Goal: Task Accomplishment & Management: Manage account settings

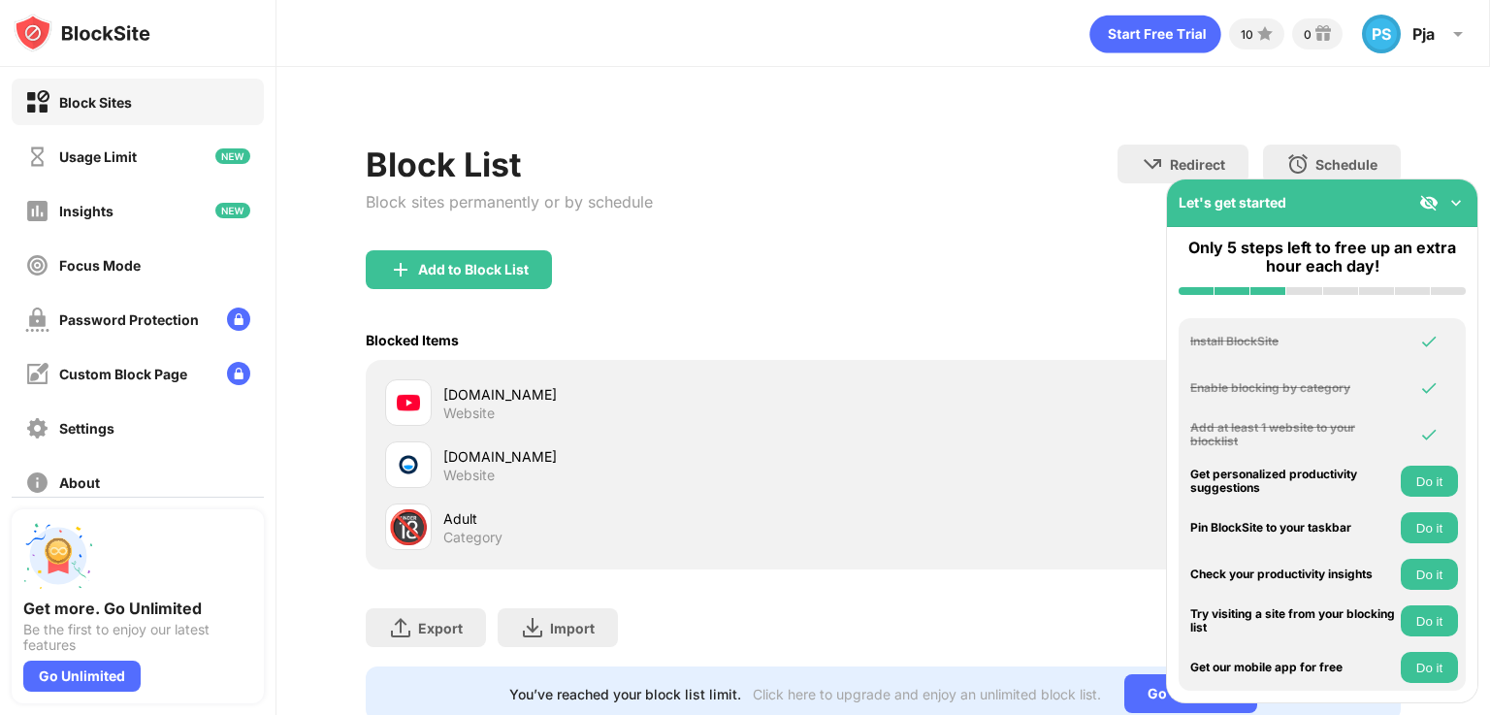
click at [511, 395] on div "[DOMAIN_NAME]" at bounding box center [662, 394] width 439 height 20
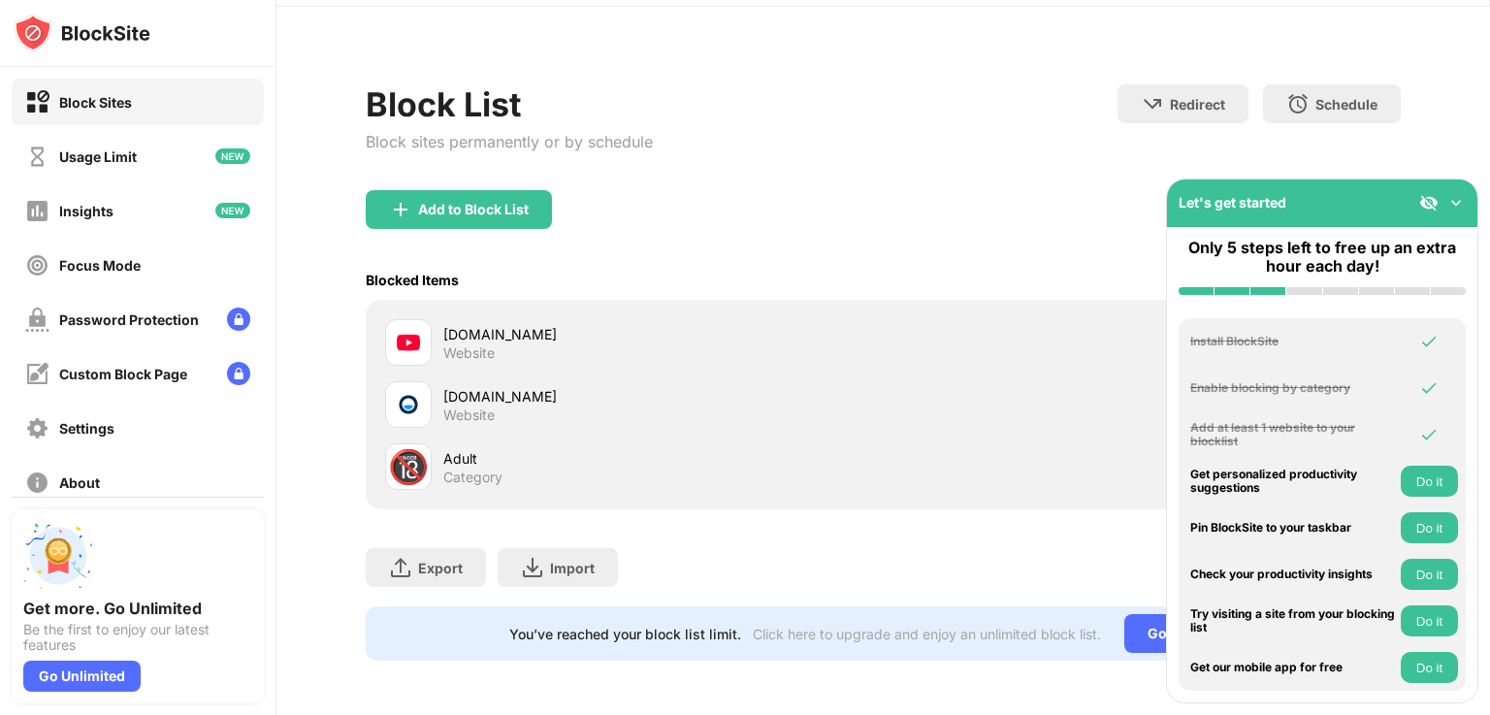
scroll to position [74, 0]
click at [1452, 198] on img at bounding box center [1455, 202] width 19 height 19
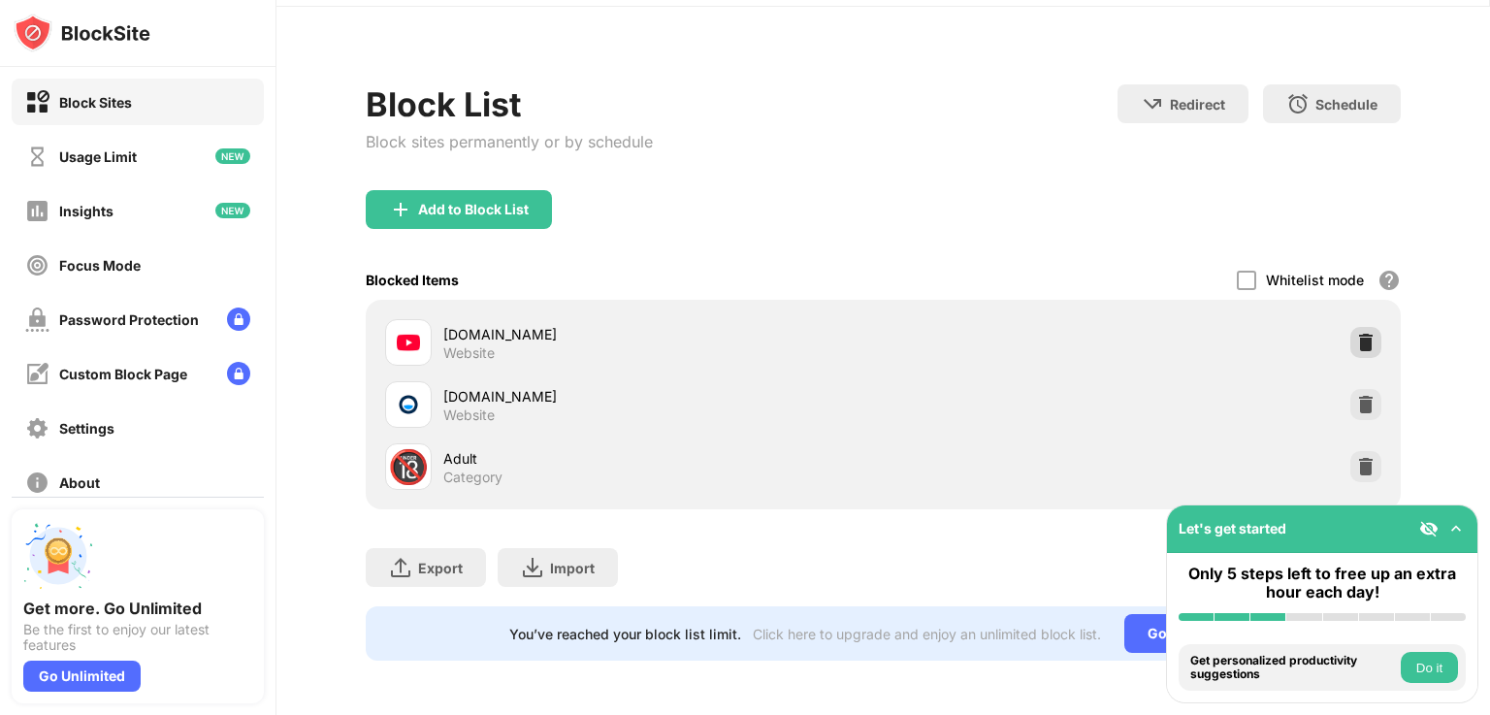
click at [1356, 333] on img at bounding box center [1365, 342] width 19 height 19
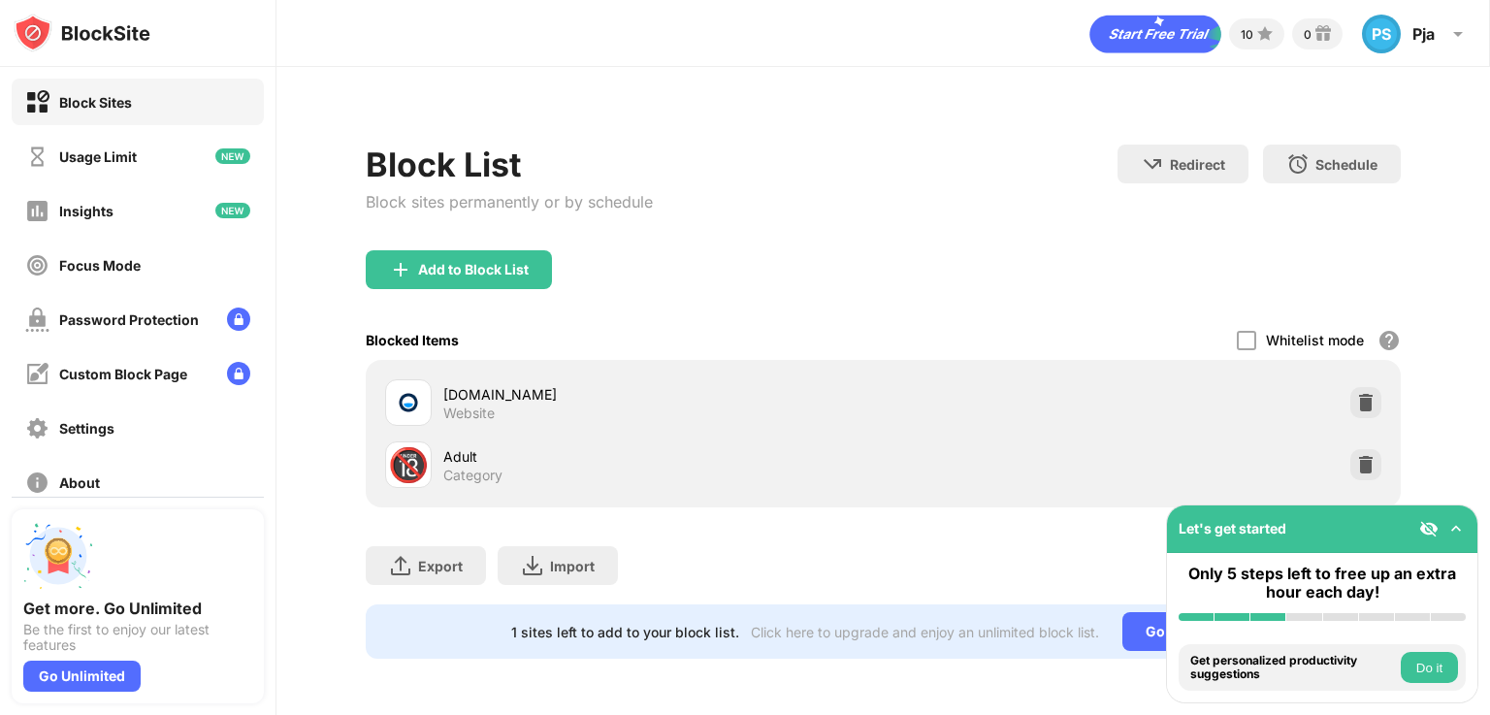
scroll to position [0, 0]
